Goal: Find specific page/section: Find specific page/section

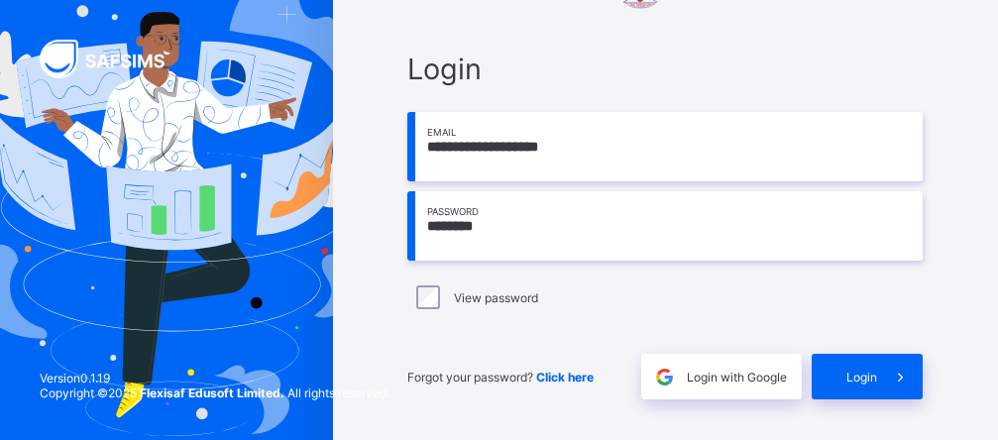
scroll to position [80, 0]
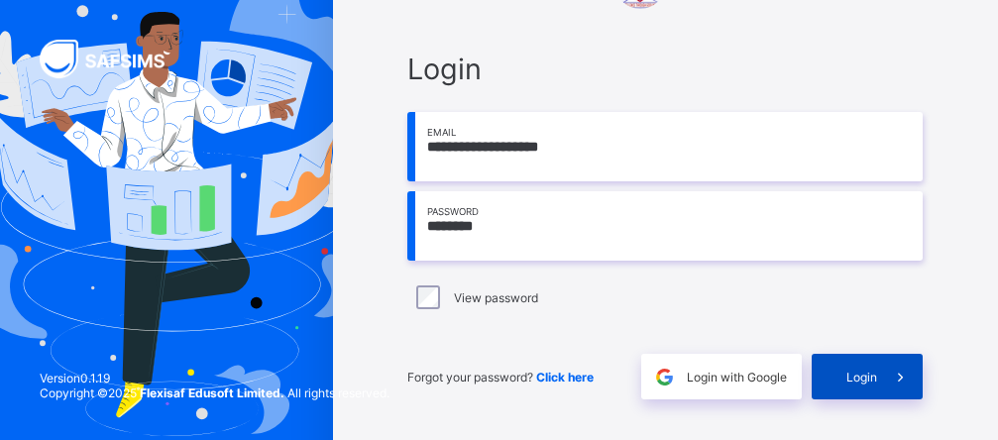
click at [877, 370] on span "Login" at bounding box center [861, 377] width 31 height 15
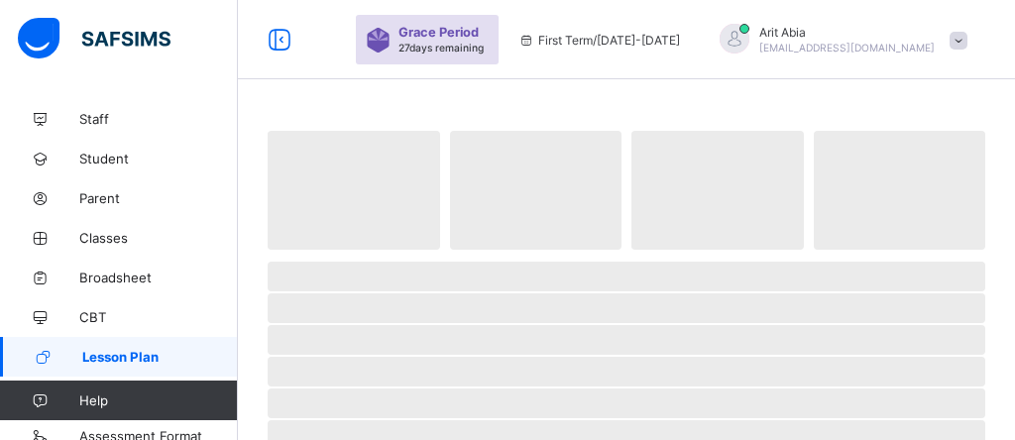
click at [98, 380] on link "Time Table" at bounding box center [119, 397] width 238 height 40
click at [122, 349] on span "Lesson Plan" at bounding box center [160, 357] width 156 height 16
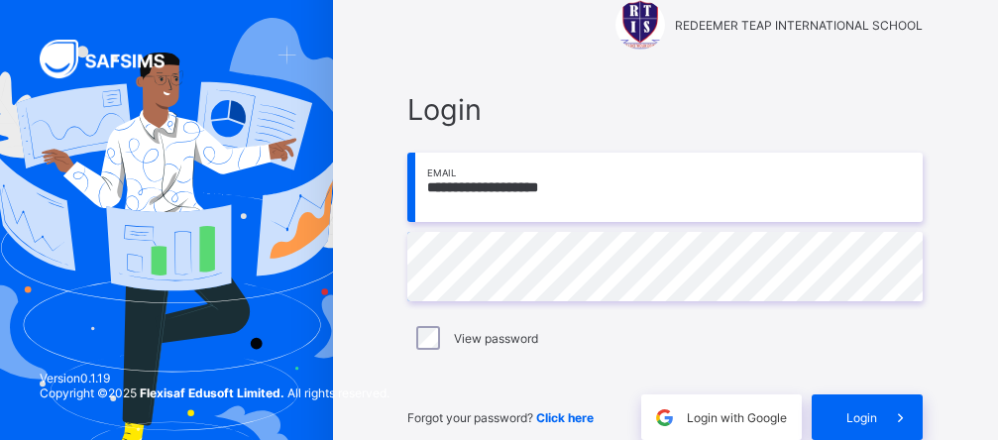
scroll to position [40, 0]
click at [893, 419] on span at bounding box center [900, 417] width 46 height 46
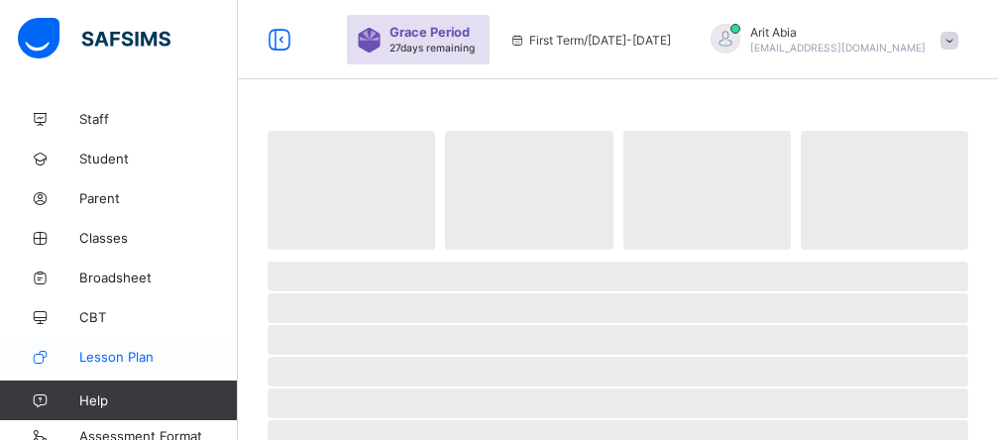
click at [117, 359] on span "Lesson Plan" at bounding box center [158, 357] width 159 height 16
click at [119, 353] on span "Lesson Plan" at bounding box center [158, 357] width 159 height 16
click at [125, 357] on span "Lesson Plan" at bounding box center [158, 357] width 159 height 16
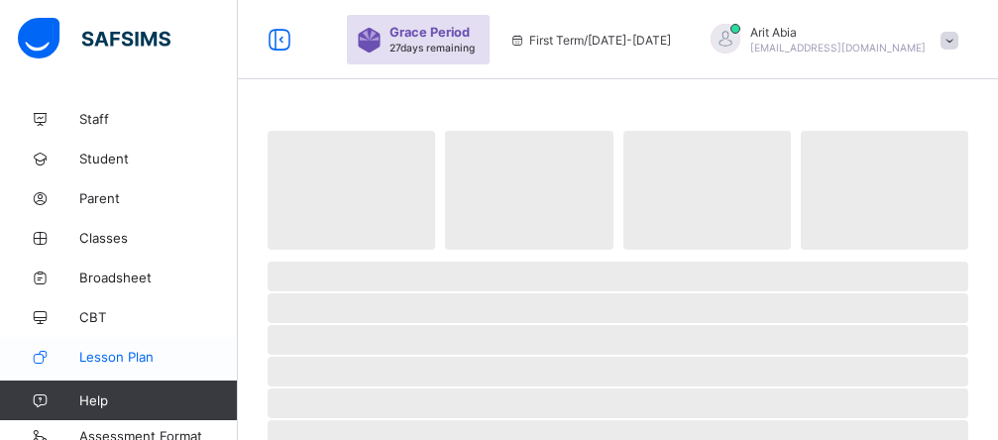
click at [125, 357] on span "Lesson Plan" at bounding box center [158, 357] width 159 height 16
click at [125, 351] on span "Lesson Plan" at bounding box center [158, 357] width 159 height 16
click at [123, 351] on span "Lesson Plan" at bounding box center [158, 357] width 159 height 16
click at [123, 351] on span "Lesson Plan" at bounding box center [160, 357] width 156 height 16
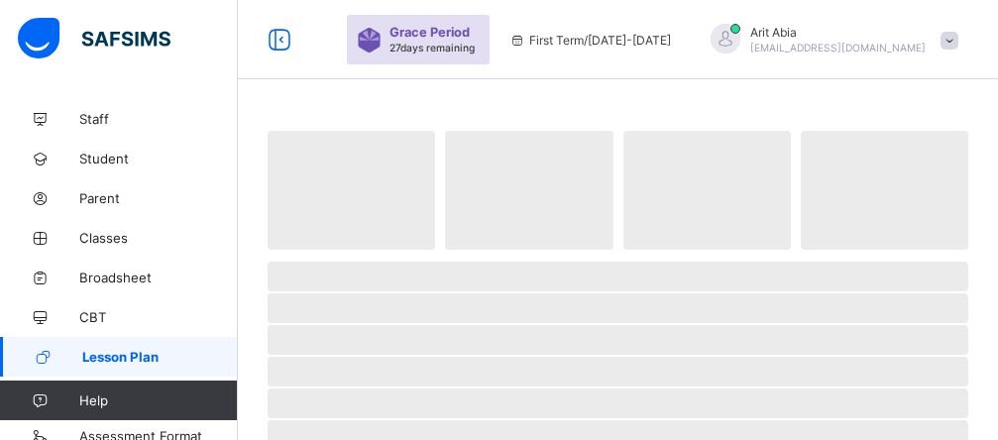
click at [104, 361] on span "Lesson Plan" at bounding box center [160, 357] width 156 height 16
click at [98, 350] on span "Lesson Plan" at bounding box center [160, 357] width 156 height 16
click at [98, 352] on span "Lesson Plan" at bounding box center [160, 357] width 156 height 16
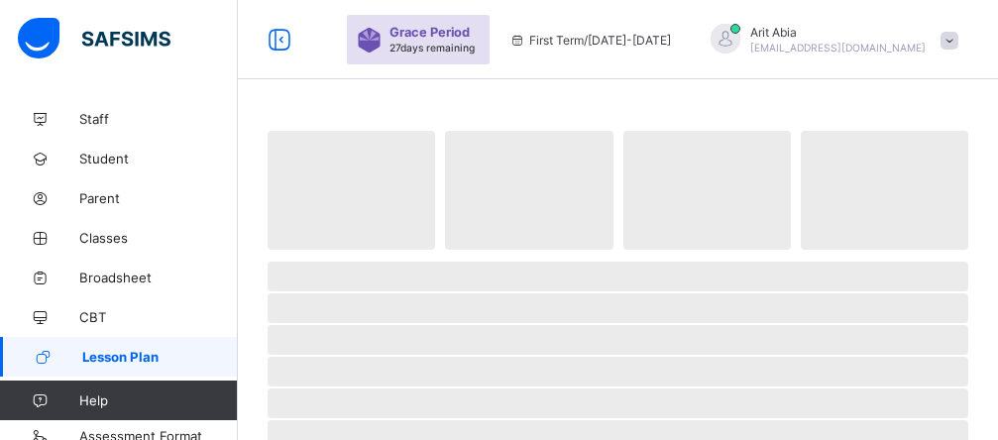
click at [98, 352] on span "Lesson Plan" at bounding box center [160, 357] width 156 height 16
click at [586, 147] on span "‌" at bounding box center [528, 190] width 167 height 119
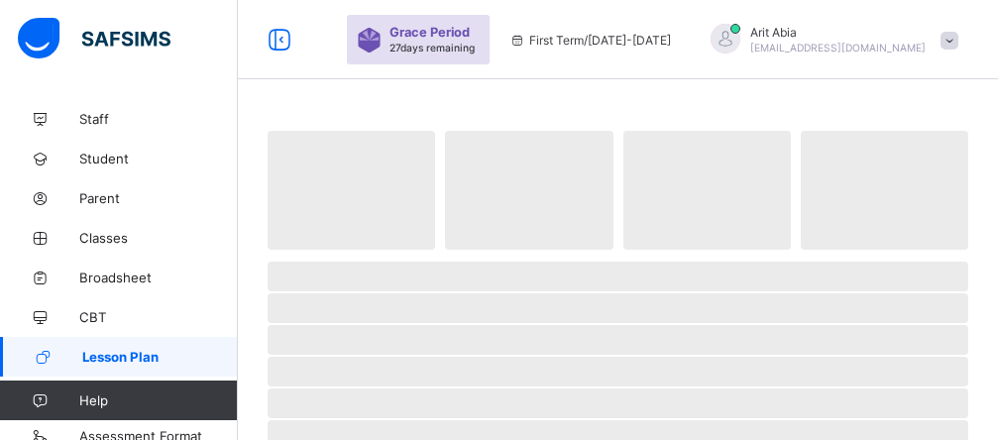
click at [134, 357] on span "Lesson Plan" at bounding box center [160, 357] width 156 height 16
